Goal: Transaction & Acquisition: Purchase product/service

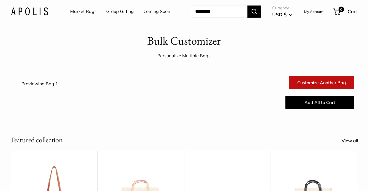
click at [313, 15] on link "My Account" at bounding box center [314, 11] width 20 height 7
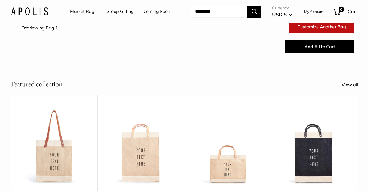
scroll to position [127, 0]
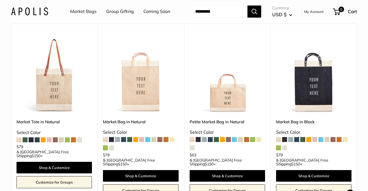
click at [120, 11] on link "Group Gifting" at bounding box center [120, 11] width 28 height 8
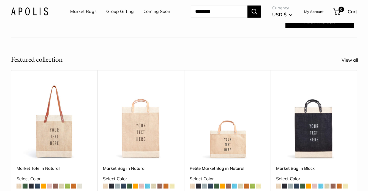
scroll to position [146, 0]
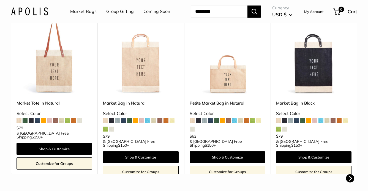
click at [0, 0] on img at bounding box center [0, 0] width 0 height 0
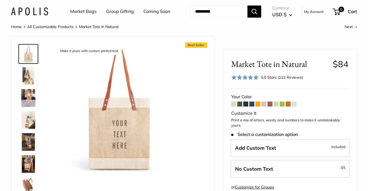
click at [252, 107] on span at bounding box center [251, 104] width 5 height 5
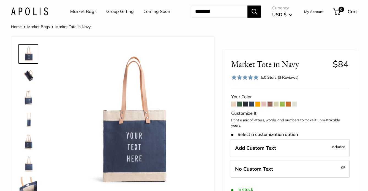
click at [289, 107] on span at bounding box center [288, 104] width 5 height 5
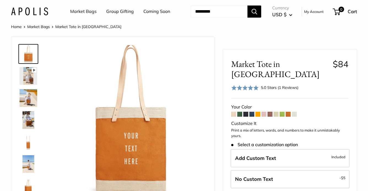
click at [294, 112] on span at bounding box center [294, 114] width 5 height 5
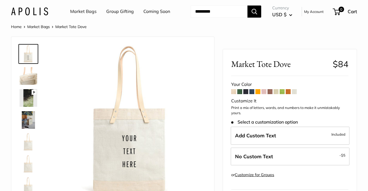
click at [234, 94] on span at bounding box center [233, 91] width 5 height 5
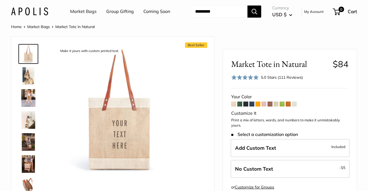
click at [275, 107] on span at bounding box center [276, 104] width 5 height 5
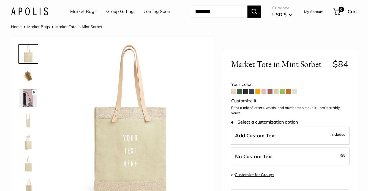
click at [233, 94] on span at bounding box center [233, 91] width 5 height 5
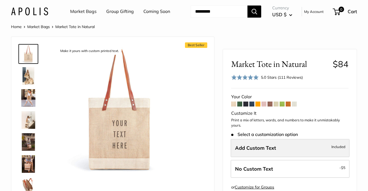
click at [242, 151] on span "Add Custom Text" at bounding box center [255, 148] width 41 height 6
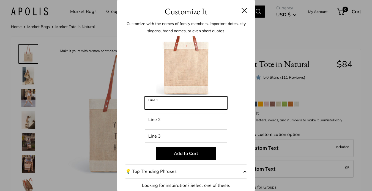
click at [162, 102] on input "Line 1" at bounding box center [186, 102] width 83 height 13
type input "**********"
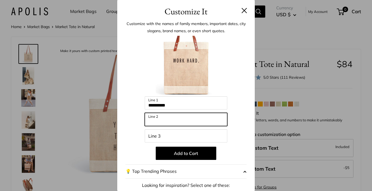
click at [163, 120] on input "Line 2" at bounding box center [186, 119] width 83 height 13
drag, startPoint x: 173, startPoint y: 122, endPoint x: 181, endPoint y: 111, distance: 12.6
click at [185, 122] on input "**********" at bounding box center [186, 119] width 83 height 13
type input "*********"
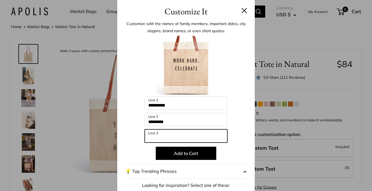
click at [162, 138] on input "Line 3" at bounding box center [186, 135] width 83 height 13
type input "*******"
drag, startPoint x: 171, startPoint y: 139, endPoint x: 139, endPoint y: 133, distance: 32.4
click at [139, 133] on div "**********" at bounding box center [185, 148] width 121 height 224
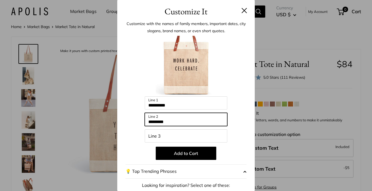
drag, startPoint x: 176, startPoint y: 119, endPoint x: 146, endPoint y: 120, distance: 30.0
click at [146, 120] on input "*********" at bounding box center [186, 119] width 83 height 13
click at [156, 123] on input "**********" at bounding box center [186, 119] width 83 height 13
click at [150, 121] on input "**********" at bounding box center [186, 119] width 83 height 13
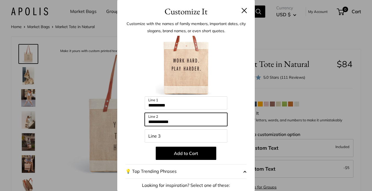
drag, startPoint x: 201, startPoint y: 120, endPoint x: 137, endPoint y: 112, distance: 65.5
click at [133, 119] on div "**********" at bounding box center [185, 148] width 121 height 224
type input "*********"
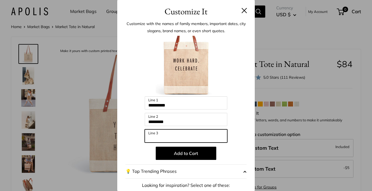
click at [157, 135] on input "Line 3" at bounding box center [186, 135] width 83 height 13
type input "*"
type input "*******"
click at [242, 12] on button at bounding box center [245, 11] width 6 height 6
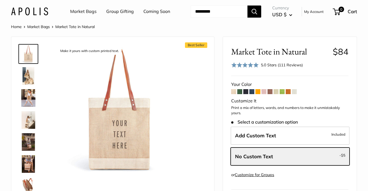
click at [121, 11] on link "Group Gifting" at bounding box center [120, 11] width 28 height 8
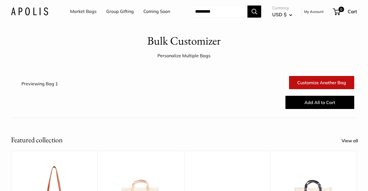
click at [87, 11] on link "Market Bags" at bounding box center [83, 11] width 26 height 8
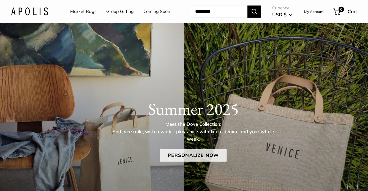
click at [180, 162] on link "Personalize Now" at bounding box center [193, 155] width 67 height 13
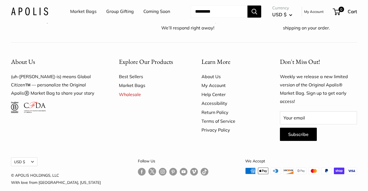
scroll to position [3414, 0]
click at [118, 11] on link "Group Gifting" at bounding box center [120, 11] width 28 height 8
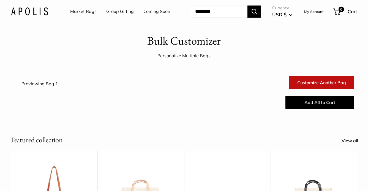
click at [125, 12] on link "Group Gifting" at bounding box center [120, 11] width 28 height 8
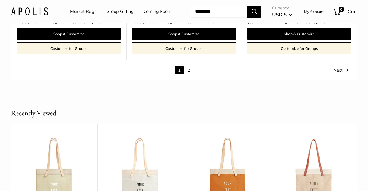
scroll to position [2980, 0]
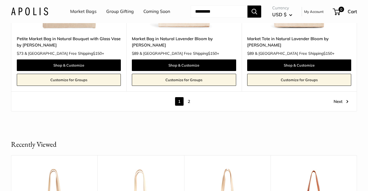
click at [190, 106] on link "2" at bounding box center [189, 101] width 9 height 9
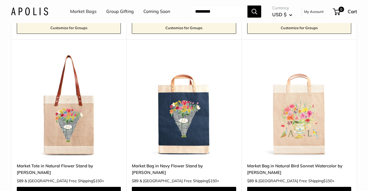
scroll to position [630, 0]
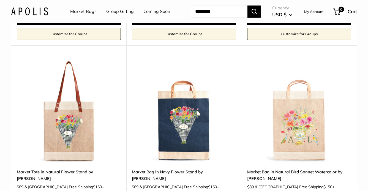
click at [143, 16] on link "Coming Soon" at bounding box center [156, 11] width 27 height 8
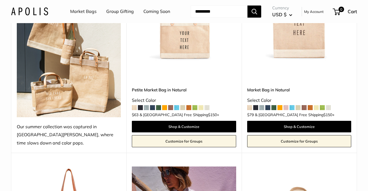
scroll to position [181, 0]
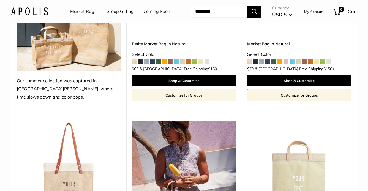
click at [123, 13] on link "Group Gifting" at bounding box center [120, 11] width 28 height 8
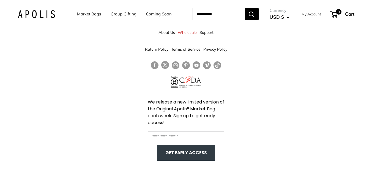
click at [208, 24] on header "Market Bags Group Gifting Coming Soon Need help? Text Us: 20919 hello@apolisglo…" at bounding box center [186, 14] width 359 height 23
click at [205, 25] on header "Market Bags Group Gifting Coming Soon Need help? Text Us: 20919 hello@apolisglo…" at bounding box center [186, 14] width 359 height 23
click at [207, 28] on link "Support" at bounding box center [207, 33] width 14 height 10
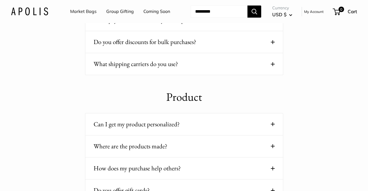
scroll to position [367, 0]
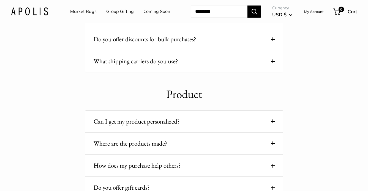
click at [268, 67] on button "What shipping carriers do you use?" at bounding box center [184, 61] width 181 height 11
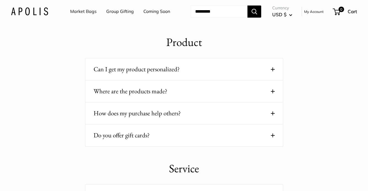
scroll to position [449, 0]
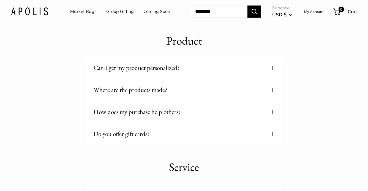
click at [153, 95] on button "Where are the products made?" at bounding box center [184, 89] width 181 height 11
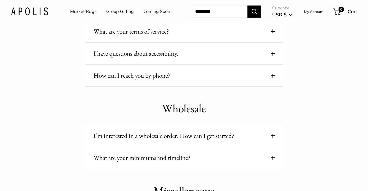
scroll to position [714, 0]
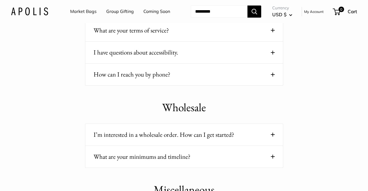
click at [124, 80] on button "How can I reach you by phone?" at bounding box center [184, 74] width 181 height 11
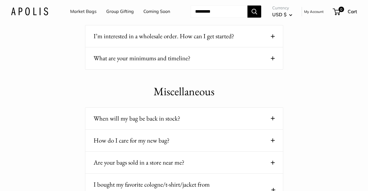
scroll to position [848, 0]
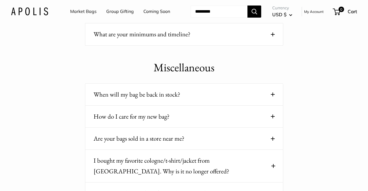
click at [138, 40] on button "What are your minimums and timeline?" at bounding box center [184, 34] width 181 height 11
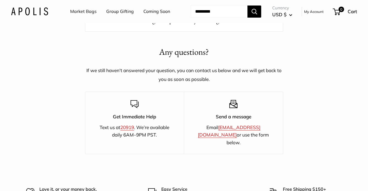
scroll to position [1051, 0]
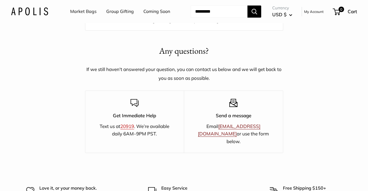
click at [229, 137] on link "[EMAIL_ADDRESS][DOMAIN_NAME]" at bounding box center [229, 129] width 62 height 13
drag, startPoint x: 259, startPoint y: 144, endPoint x: 208, endPoint y: 144, distance: 51.2
click at [208, 144] on p "Email [EMAIL_ADDRESS][DOMAIN_NAME] or use the form below." at bounding box center [234, 133] width 80 height 23
copy link "[EMAIL_ADDRESS][DOMAIN_NAME]"
click at [117, 11] on link "Group Gifting" at bounding box center [120, 11] width 28 height 8
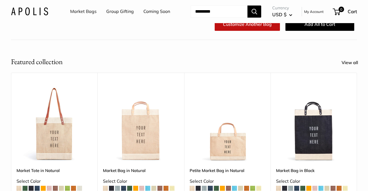
scroll to position [187, 0]
